Goal: Obtain resource: Obtain resource

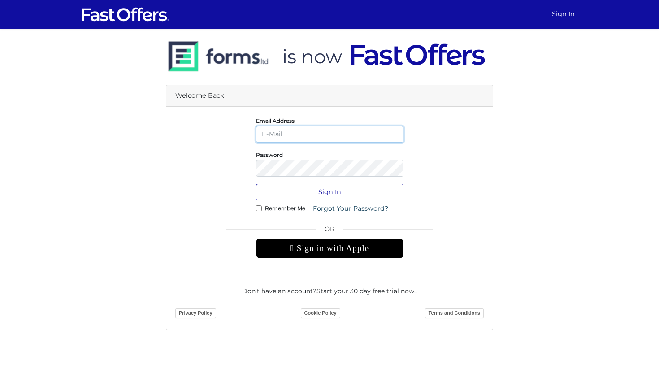
type input "[PERSON_NAME][EMAIL_ADDRESS][DOMAIN_NAME]"
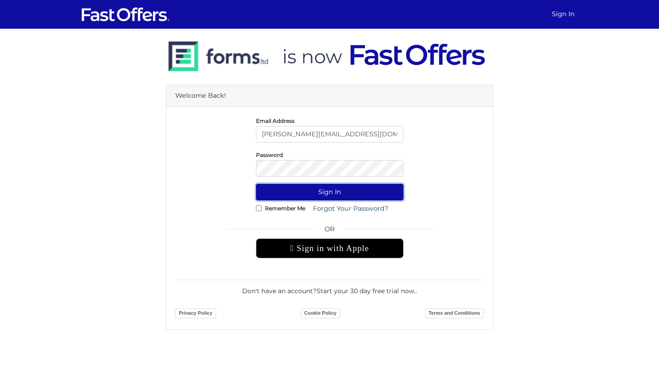
click at [334, 192] on button "Sign In" at bounding box center [329, 192] width 147 height 17
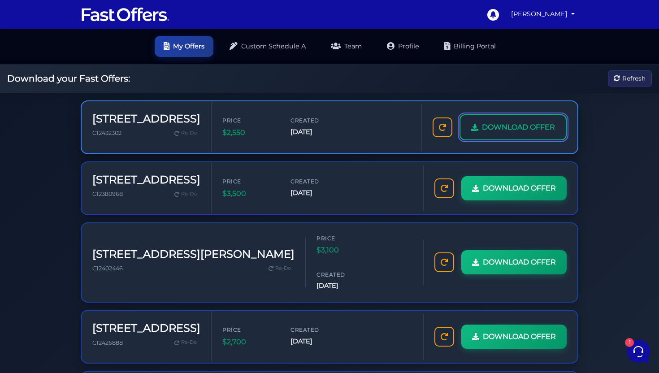
click at [544, 130] on span "DOWNLOAD OFFER" at bounding box center [518, 127] width 73 height 12
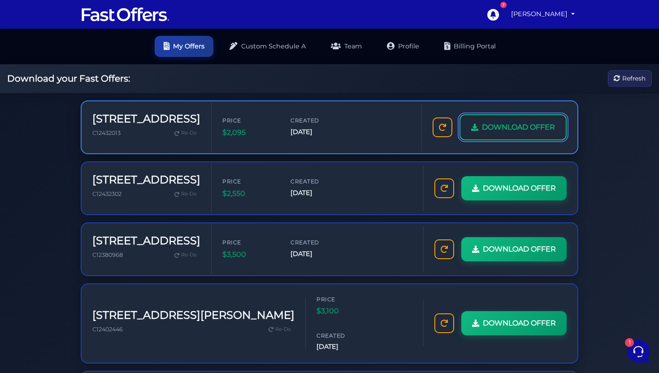
click at [493, 126] on span "DOWNLOAD OFFER" at bounding box center [518, 127] width 73 height 12
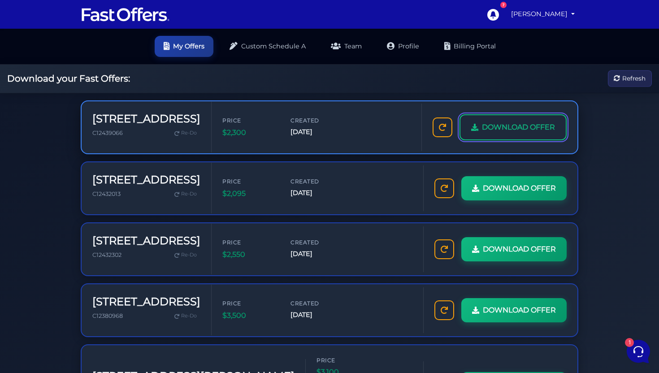
click at [501, 132] on span "DOWNLOAD OFFER" at bounding box center [518, 127] width 73 height 12
